Goal: Find specific page/section: Locate a particular part of the current website

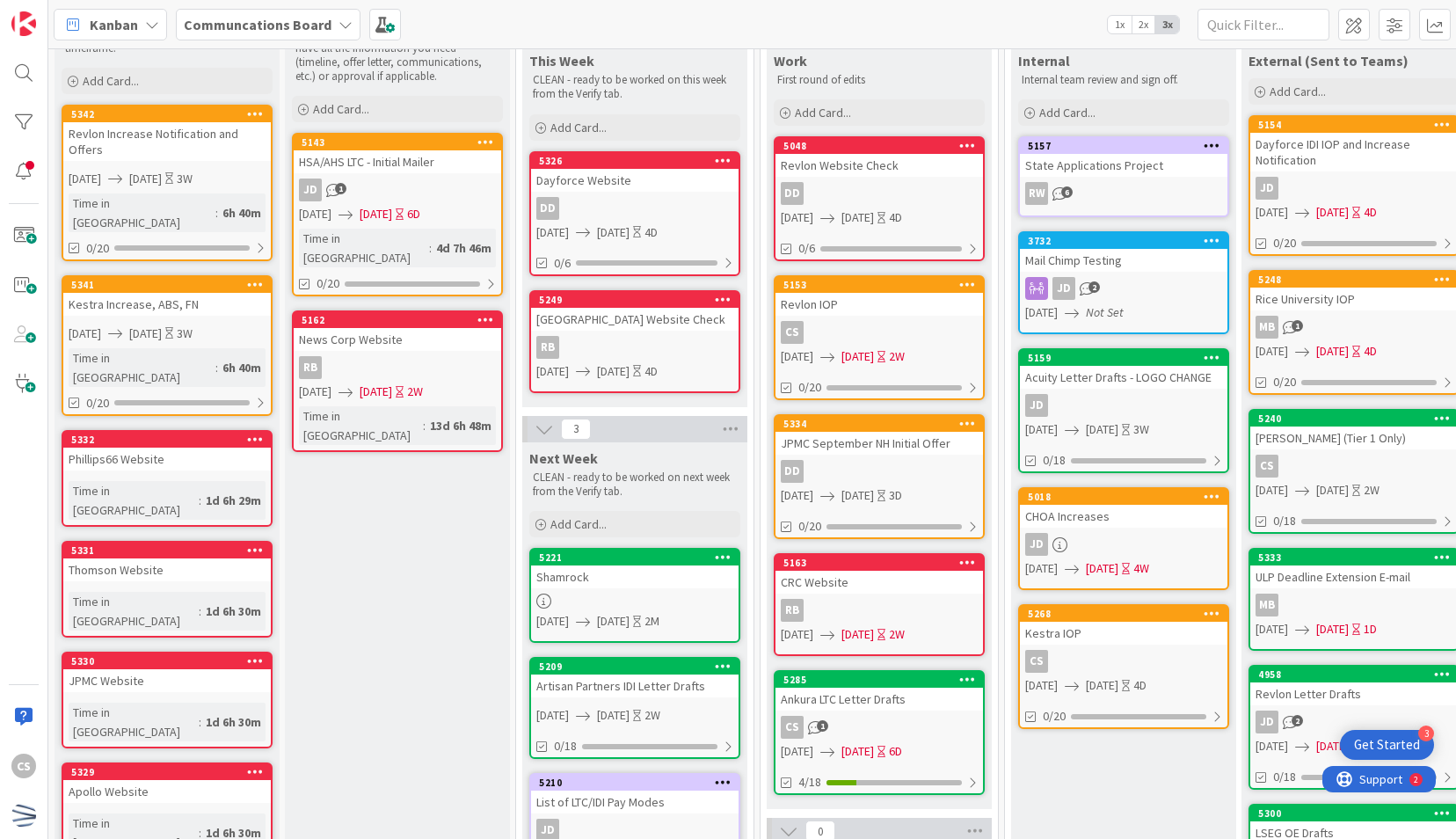
scroll to position [176, 0]
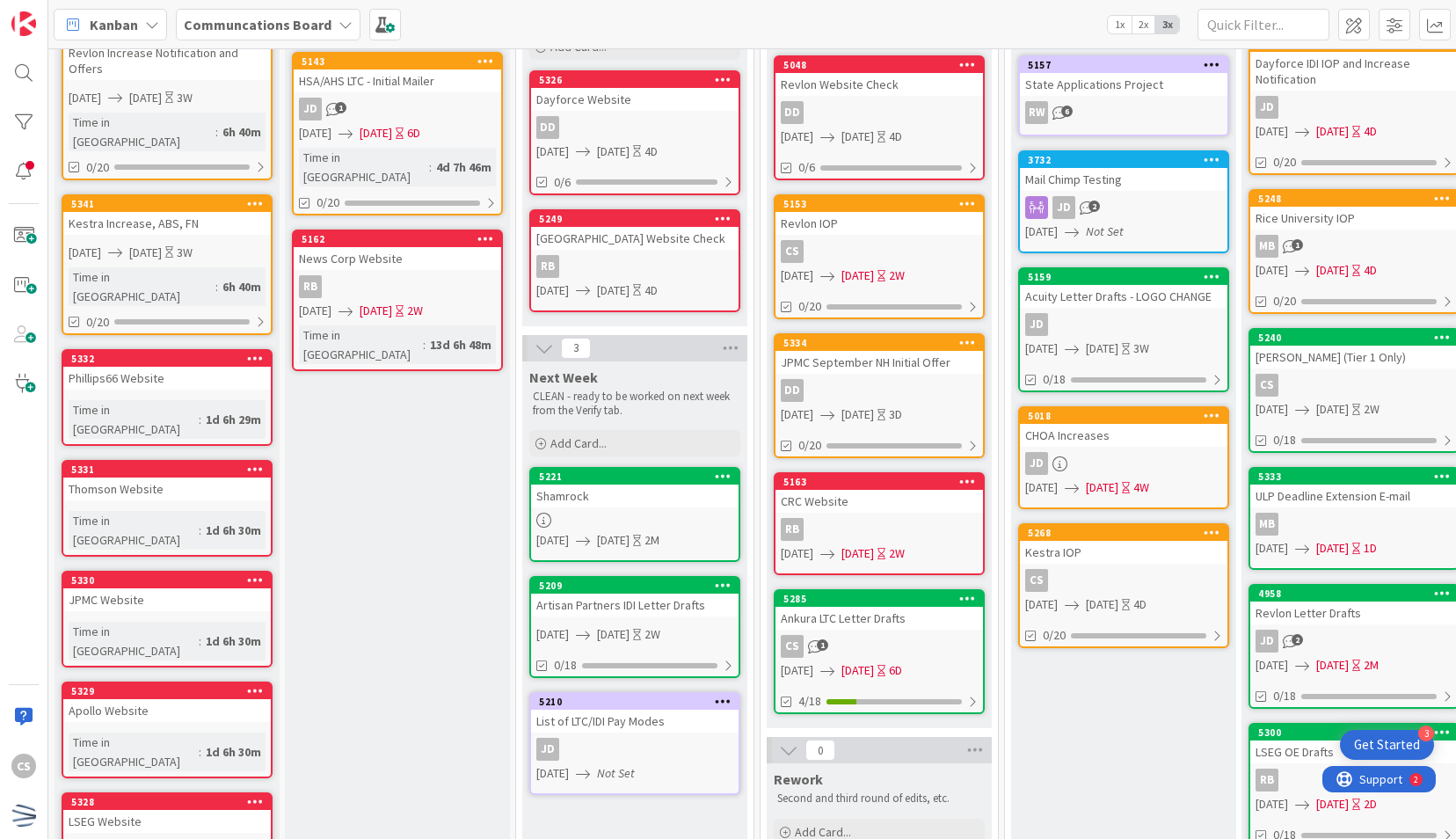
click at [877, 630] on div "5285 Ankura LTC Letter Drafts CS 1 [DATE] [DATE] 6D 4/18" at bounding box center [879, 651] width 211 height 125
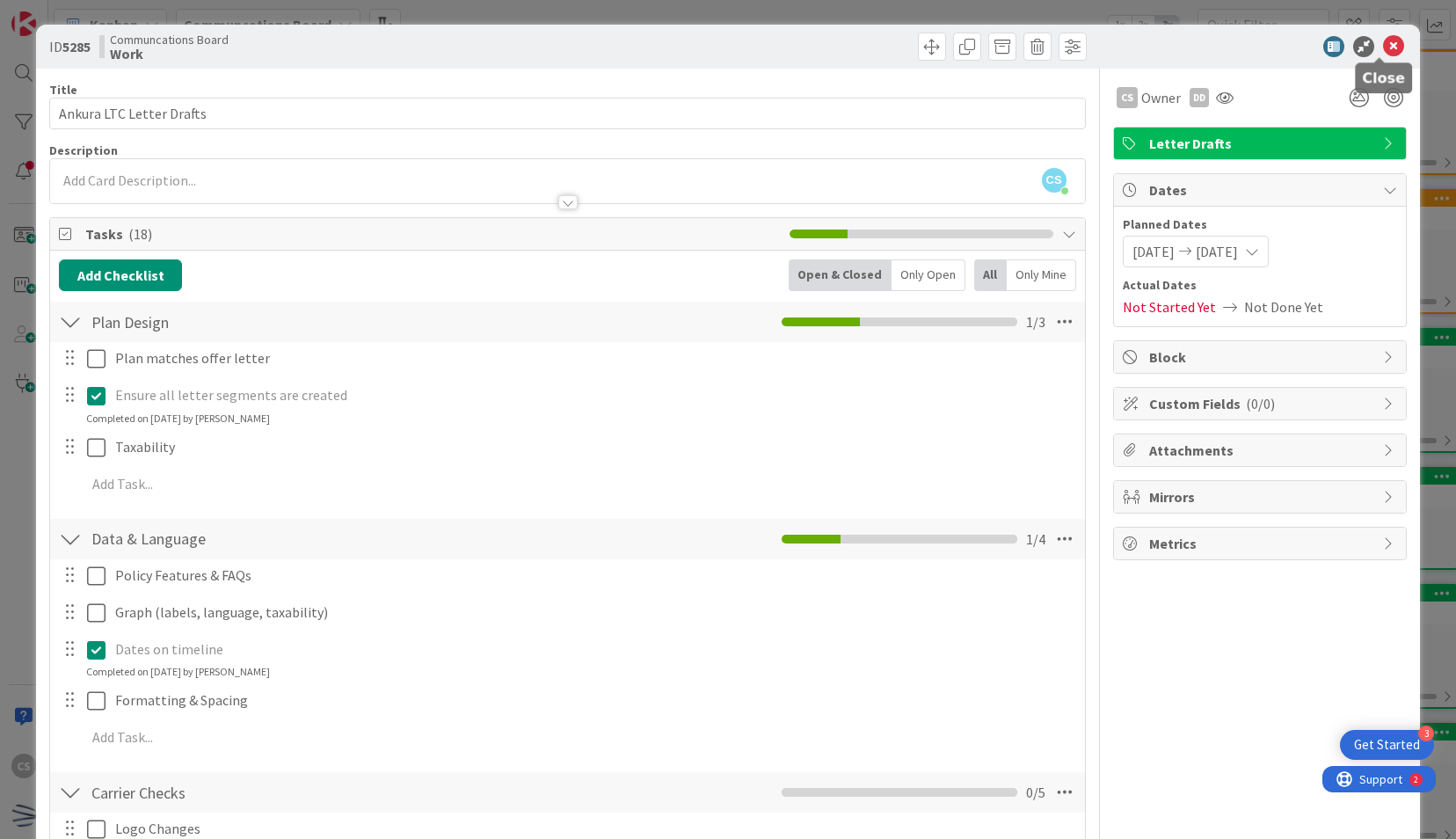
click at [1383, 42] on icon at bounding box center [1394, 47] width 21 height 21
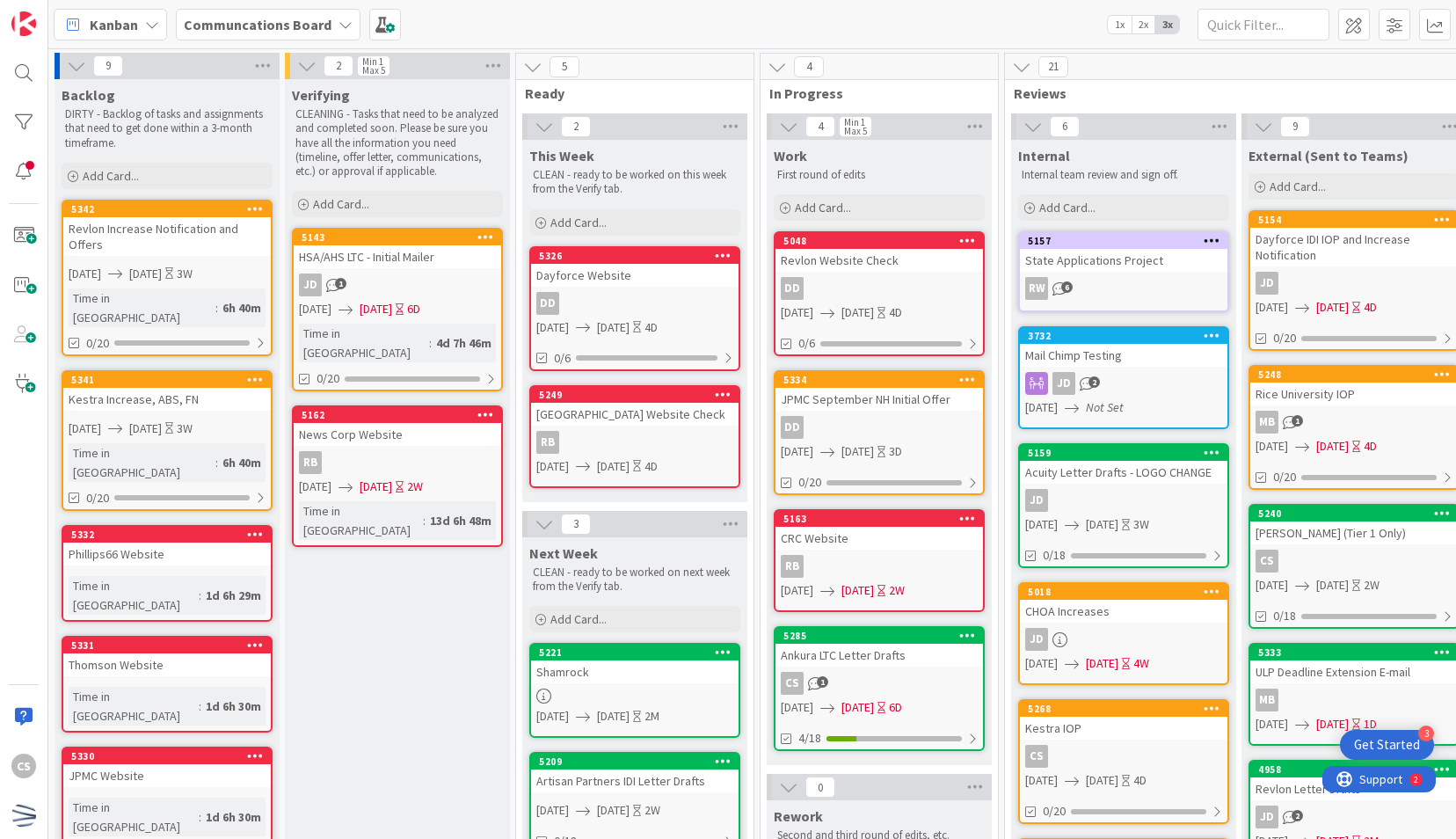
click at [473, 717] on div "Verifying CLEANING - Tasks that need to be analyzed and completed soon. Please …" at bounding box center [397, 768] width 225 height 1378
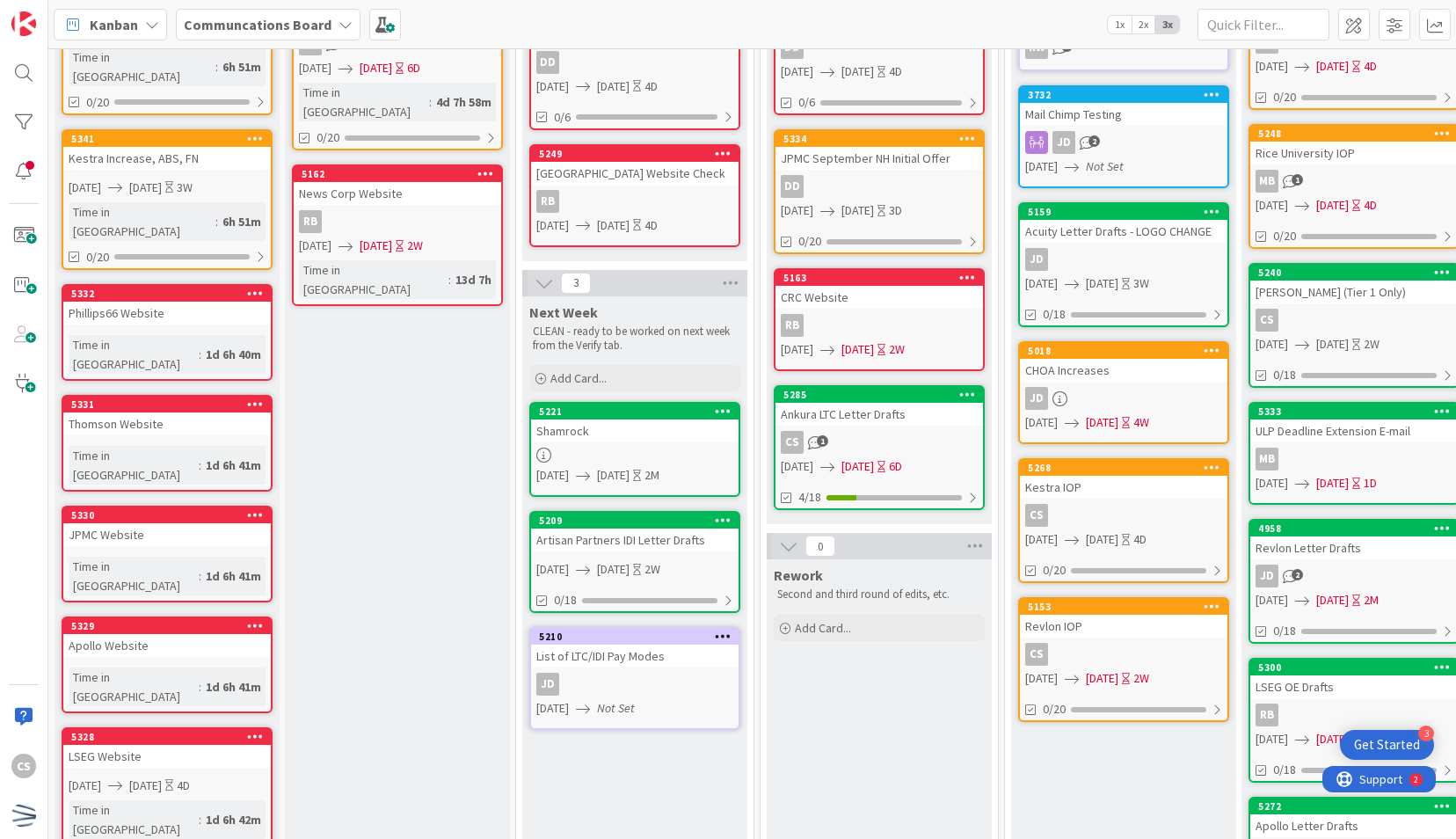
scroll to position [176, 0]
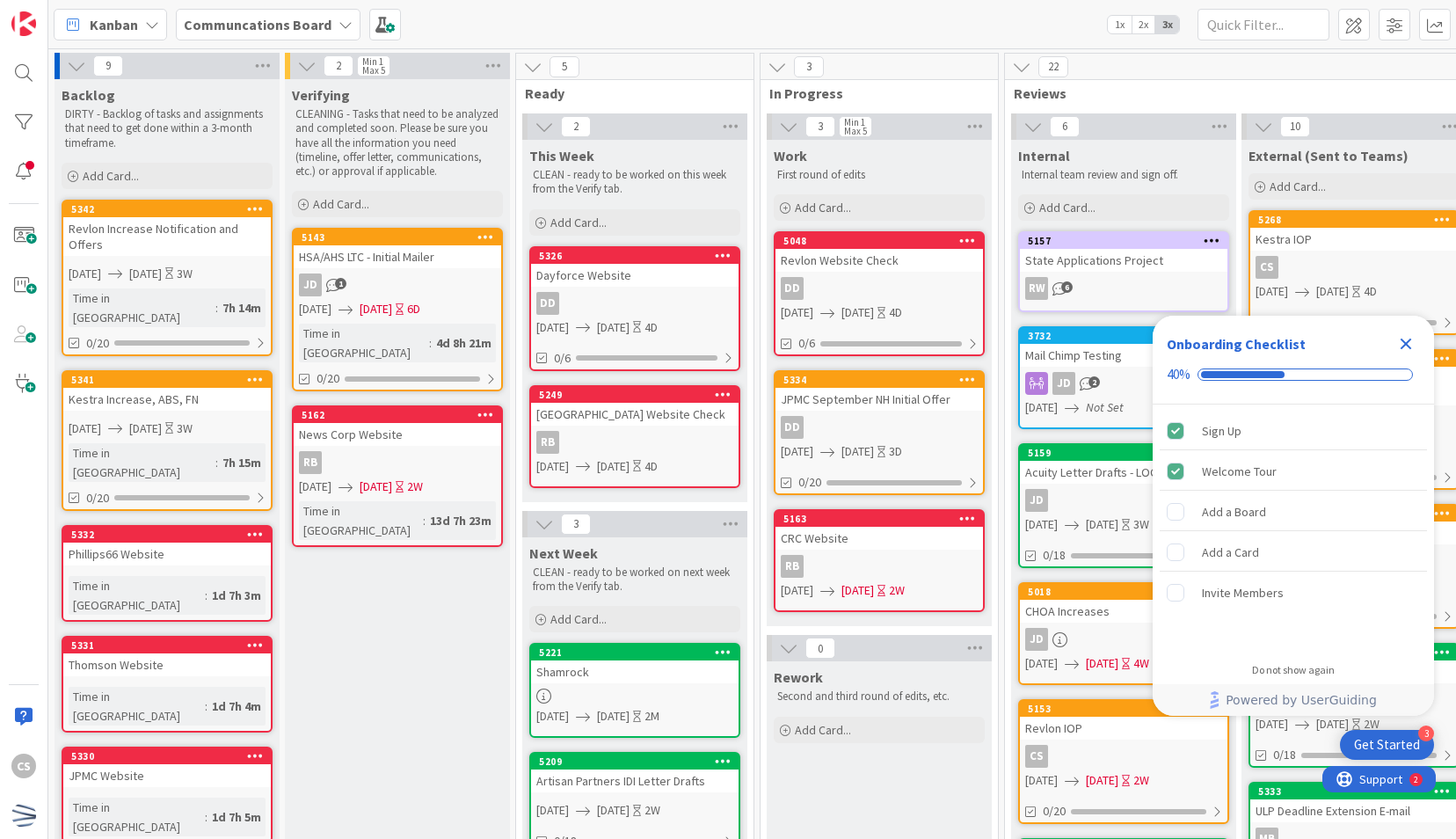
click at [434, 715] on div "Verifying CLEANING - Tasks that need to be analyzed and completed soon. Please …" at bounding box center [397, 838] width 225 height 1517
click at [1409, 344] on icon "Close Checklist" at bounding box center [1406, 344] width 21 height 21
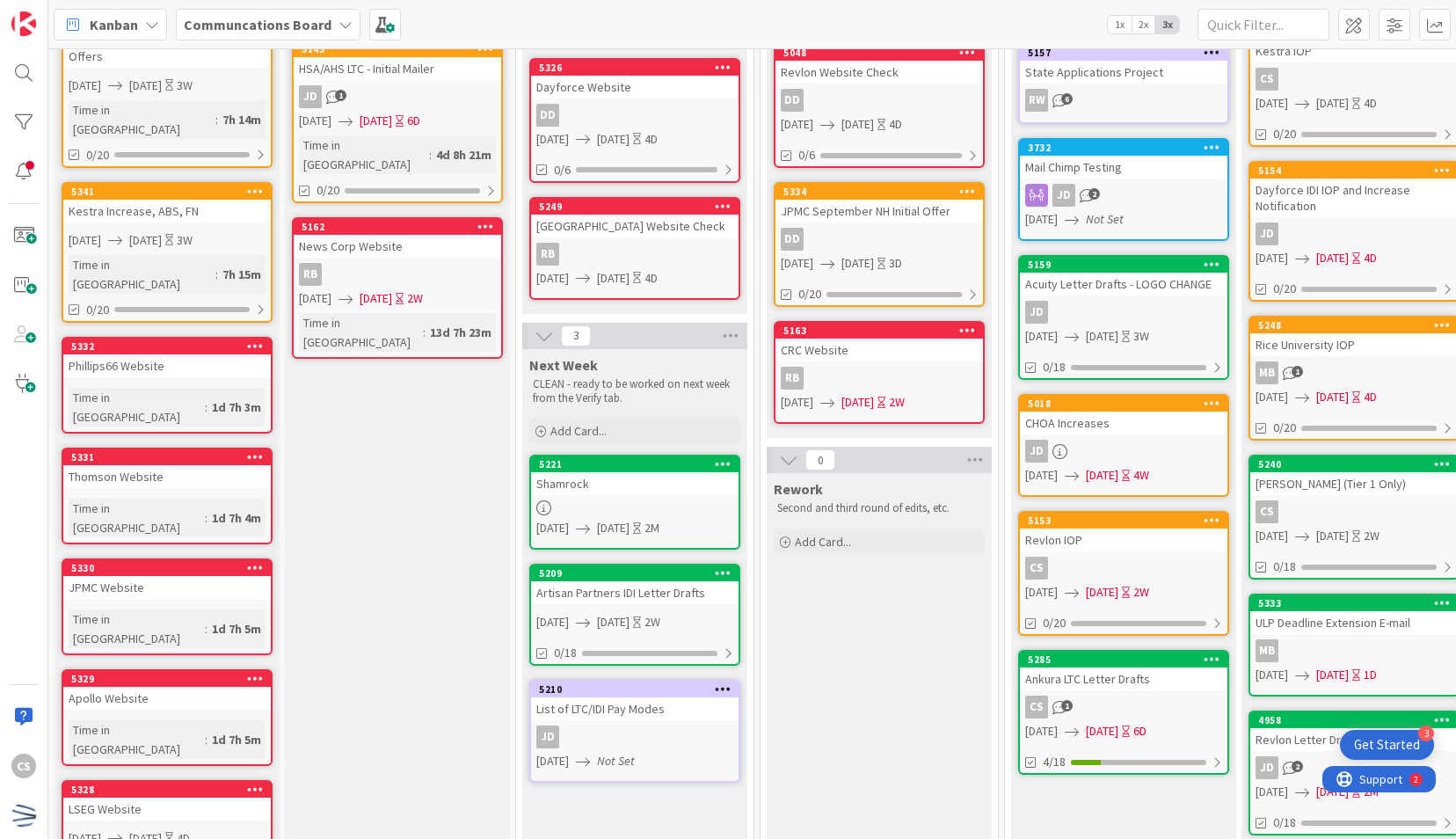
scroll to position [263, 0]
